Goal: Information Seeking & Learning: Learn about a topic

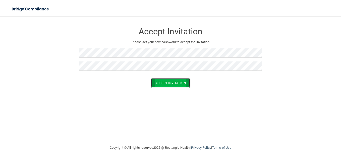
click at [185, 85] on button "Accept Invitation" at bounding box center [170, 82] width 39 height 9
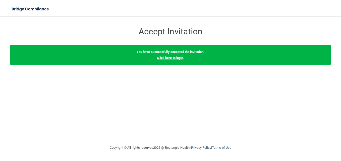
click at [183, 56] on link "Click here to login" at bounding box center [170, 58] width 26 height 4
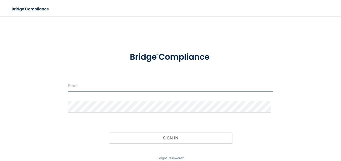
click at [150, 90] on input "email" at bounding box center [170, 85] width 205 height 11
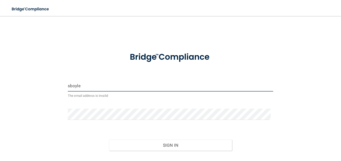
type input "[EMAIL_ADDRESS][DOMAIN_NAME]"
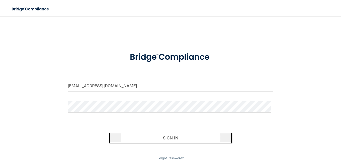
click at [167, 137] on button "Sign In" at bounding box center [170, 138] width 123 height 11
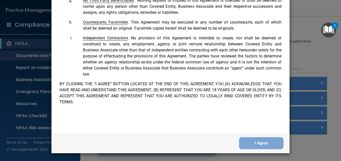
scroll to position [1116, 0]
click at [247, 143] on button "I Agree" at bounding box center [261, 143] width 44 height 12
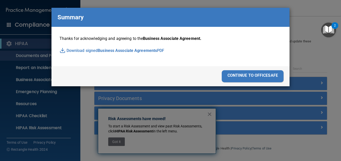
click at [252, 74] on div "continue to officesafe" at bounding box center [253, 76] width 62 height 12
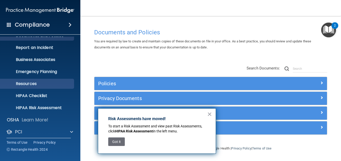
scroll to position [47, 0]
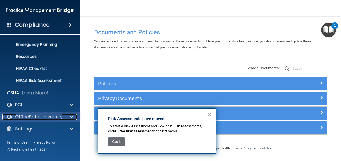
click at [42, 115] on p "OfficeSafe University" at bounding box center [38, 117] width 47 height 6
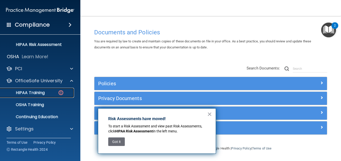
click at [47, 92] on div "HIPAA Training" at bounding box center [37, 92] width 69 height 5
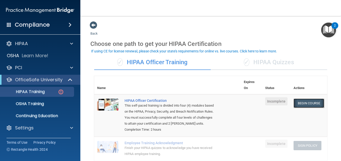
click at [300, 103] on link "Begin Course" at bounding box center [308, 103] width 31 height 9
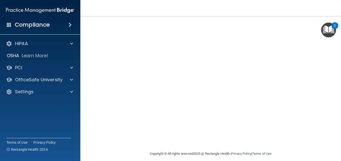
scroll to position [62, 0]
